Goal: Information Seeking & Learning: Check status

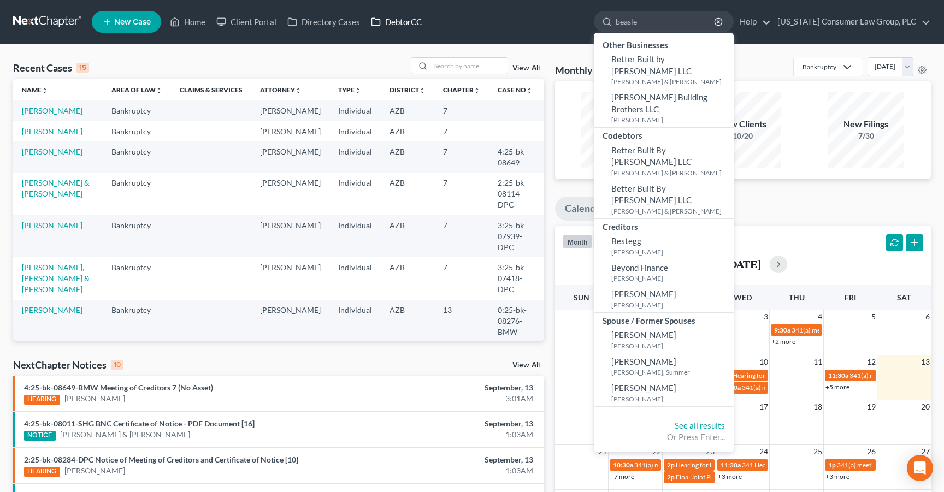
type input "[PERSON_NAME]"
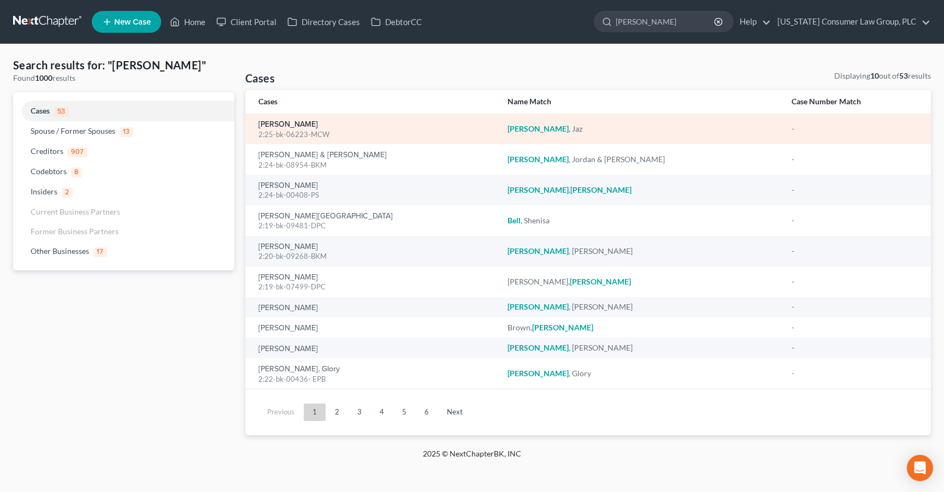
click at [264, 122] on link "[PERSON_NAME]" at bounding box center [288, 125] width 60 height 8
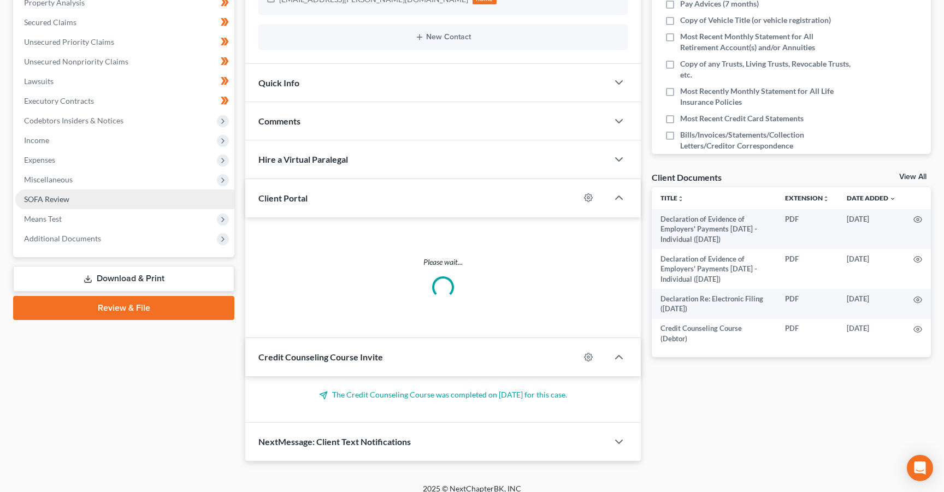
scroll to position [196, 0]
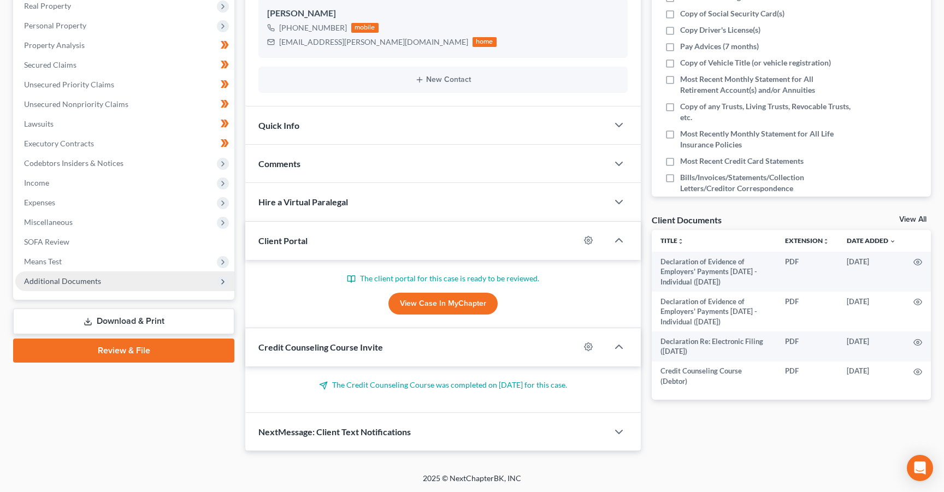
click at [43, 281] on span "Additional Documents" at bounding box center [62, 280] width 77 height 9
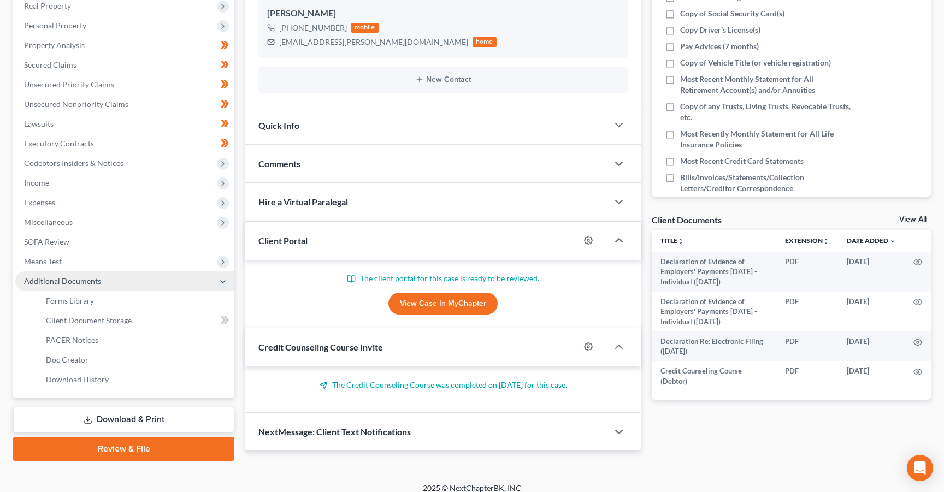
scroll to position [205, 0]
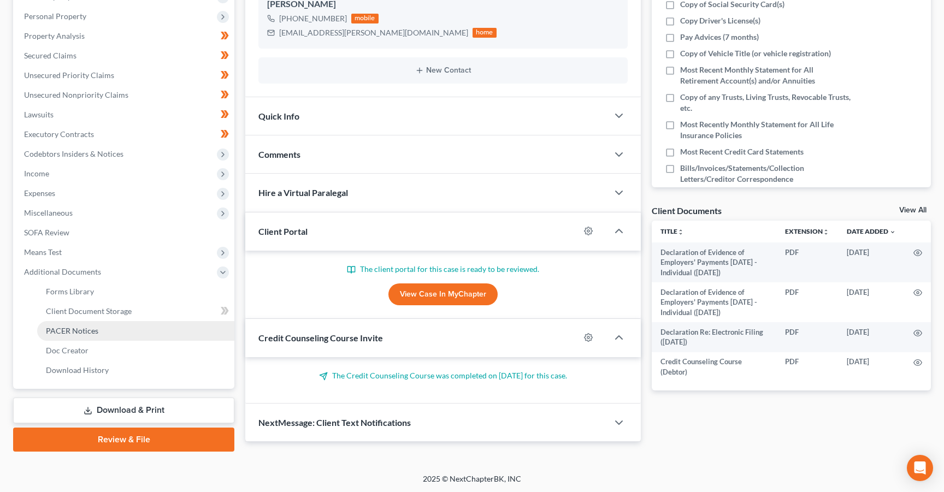
click at [54, 326] on span "PACER Notices" at bounding box center [72, 330] width 52 height 9
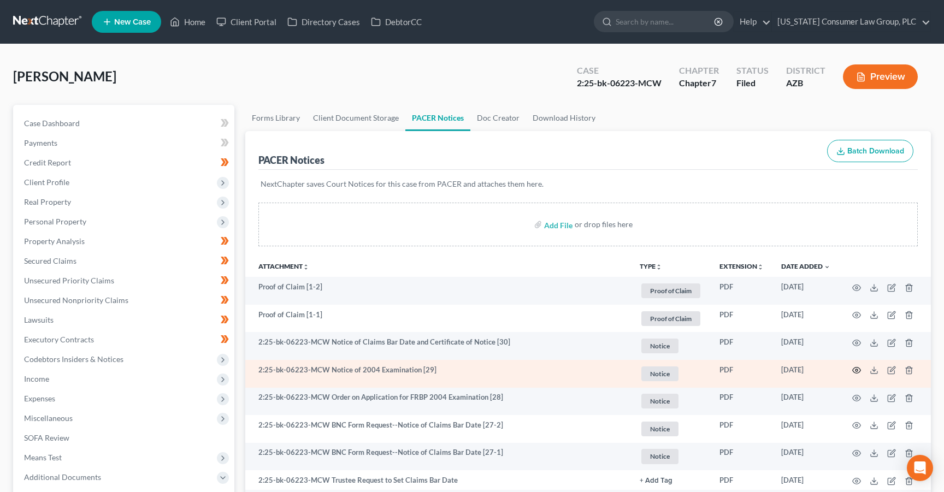
click at [853, 368] on icon "button" at bounding box center [856, 370] width 9 height 9
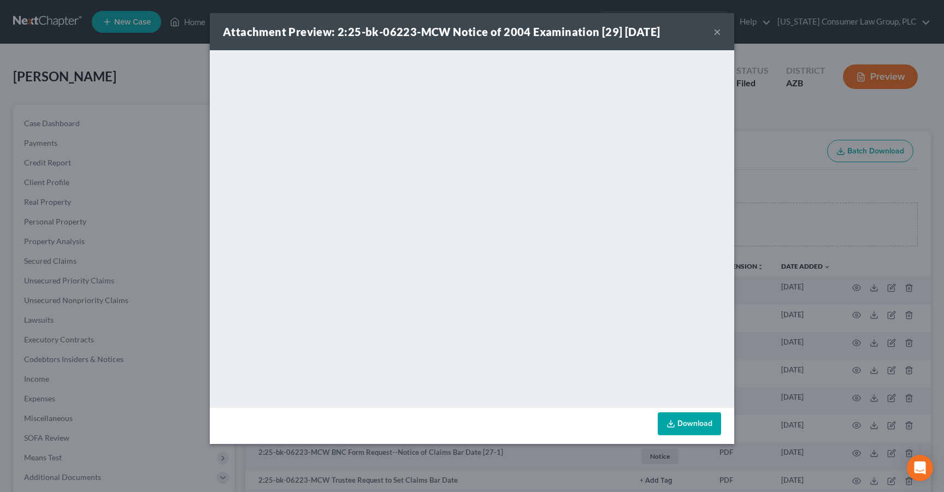
click at [744, 147] on div "Attachment Preview: 2:25-bk-06223-MCW Notice of 2004 Examination [29] [DATE] × …" at bounding box center [472, 246] width 944 height 492
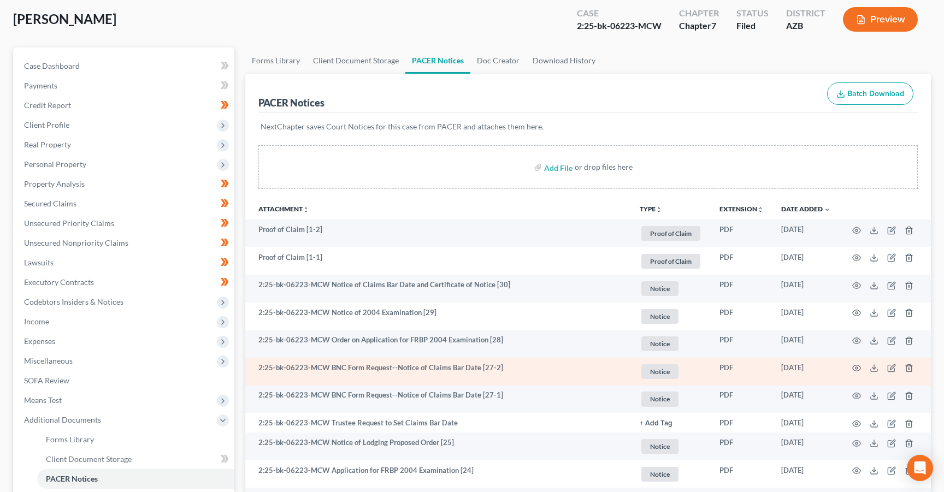
scroll to position [60, 0]
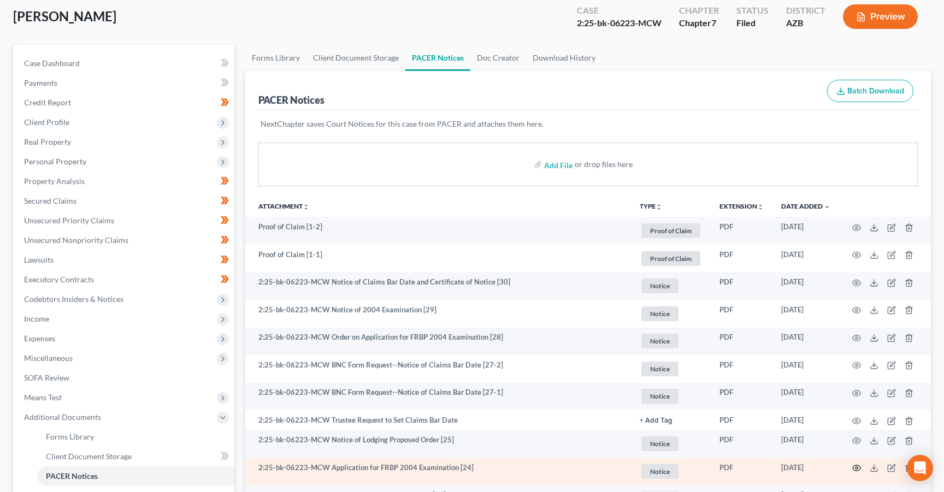
click at [855, 468] on icon "button" at bounding box center [856, 468] width 9 height 9
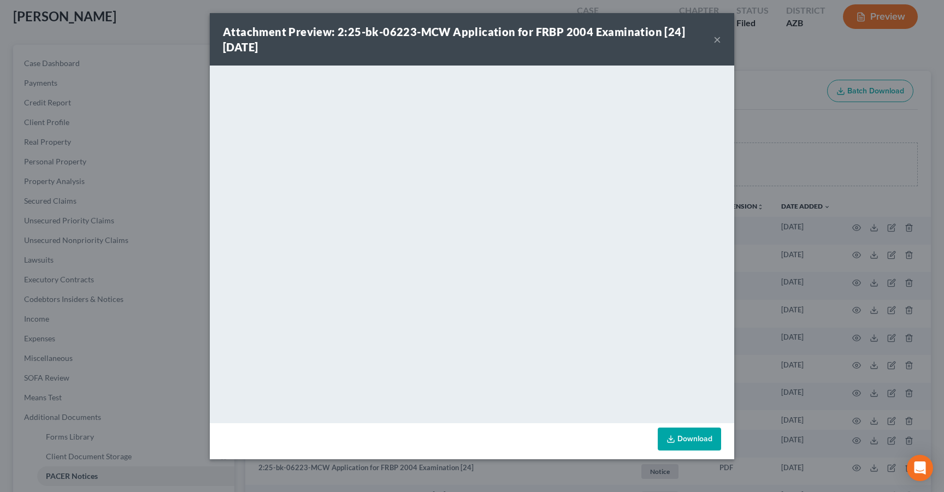
click at [716, 39] on button "×" at bounding box center [717, 39] width 8 height 13
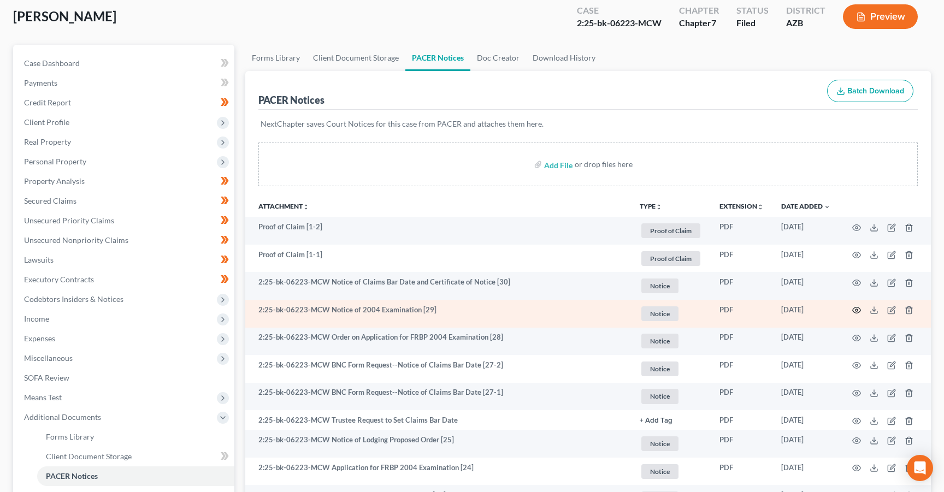
click at [857, 311] on icon "button" at bounding box center [856, 310] width 9 height 9
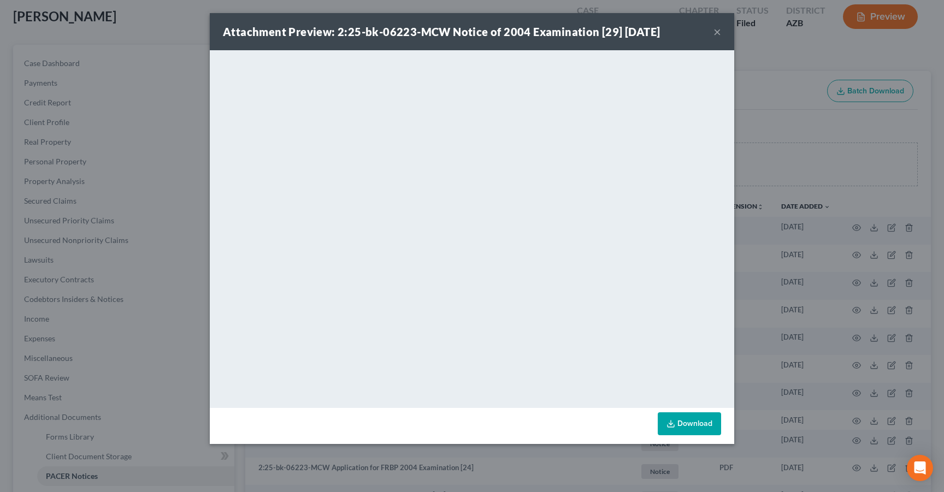
click at [751, 121] on div "Attachment Preview: 2:25-bk-06223-MCW Notice of 2004 Examination [29] [DATE] × …" at bounding box center [472, 246] width 944 height 492
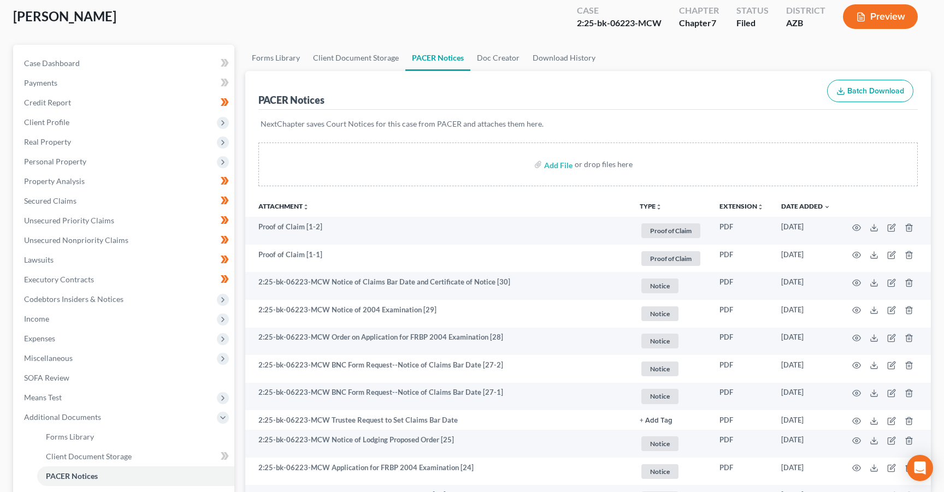
scroll to position [0, 0]
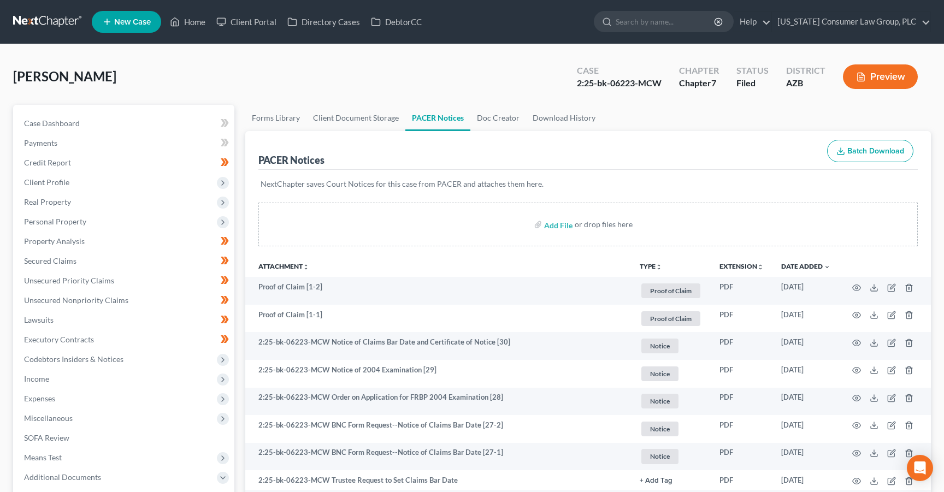
click at [577, 86] on div "Case 2:25-bk-06223-MCW" at bounding box center [619, 78] width 102 height 32
drag, startPoint x: 578, startPoint y: 83, endPoint x: 665, endPoint y: 81, distance: 86.9
click at [665, 81] on div "Case 2:25-bk-06223-MCW" at bounding box center [619, 78] width 102 height 32
copy div "2:25-bk-06223-MCW"
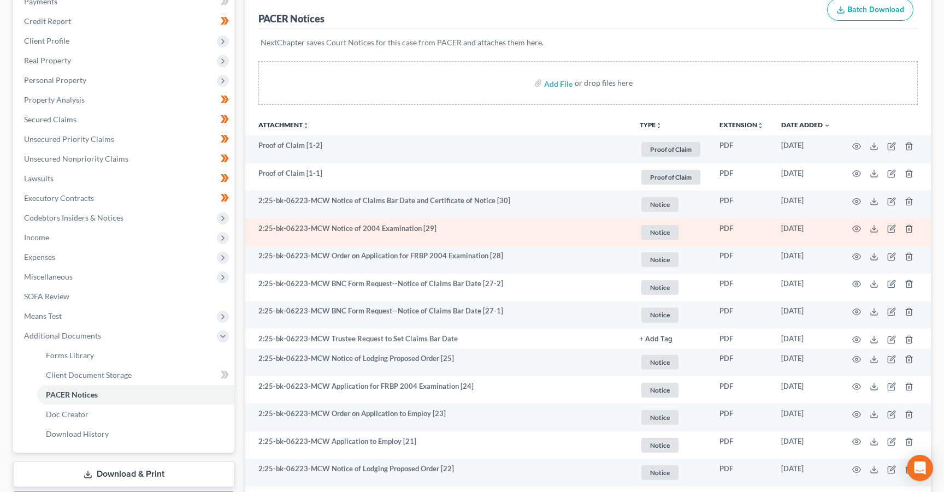
scroll to position [156, 0]
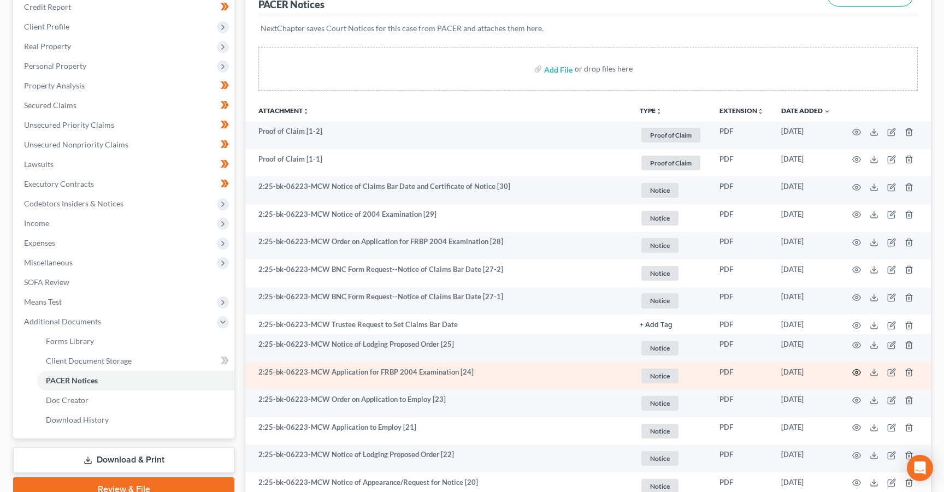
click at [856, 372] on icon "button" at bounding box center [856, 372] width 9 height 9
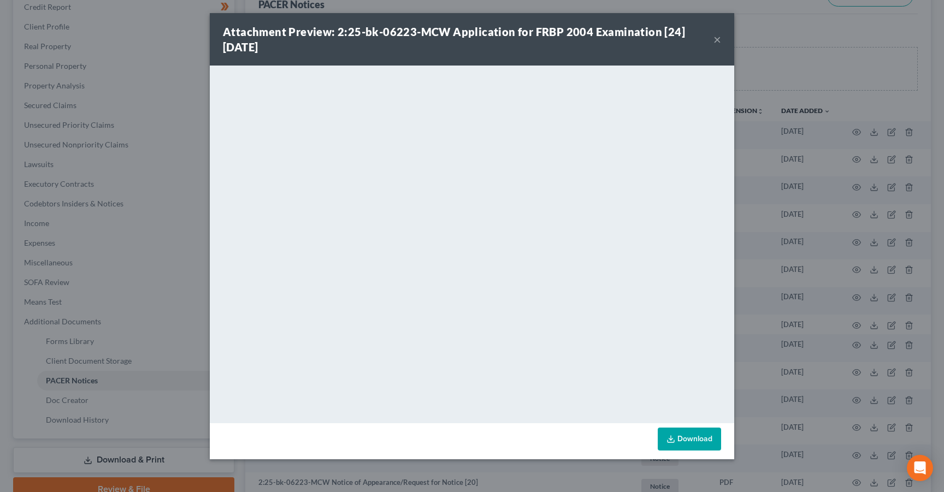
click at [180, 125] on div "Attachment Preview: 2:25-bk-06223-MCW Application for FRBP 2004 Examination [24…" at bounding box center [472, 246] width 944 height 492
